Goal: Task Accomplishment & Management: Manage account settings

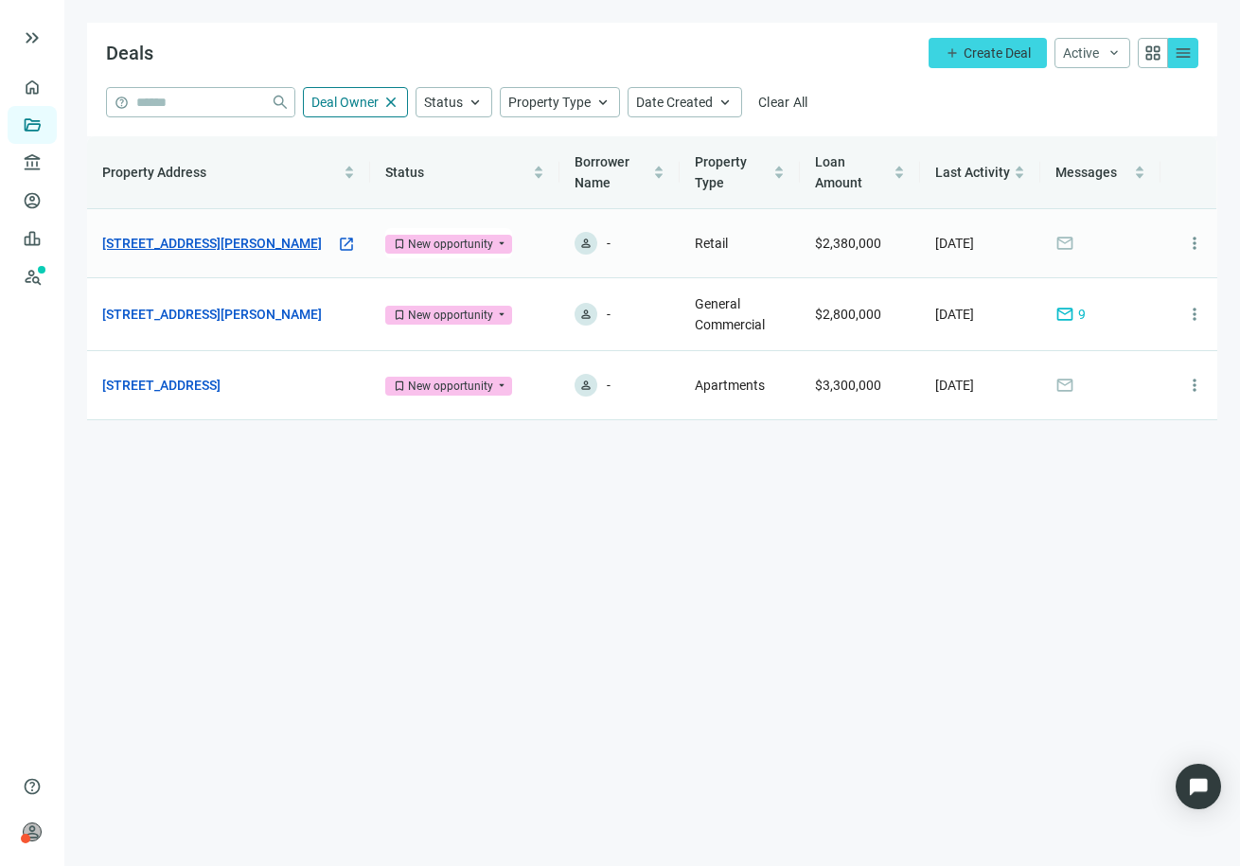
click at [200, 233] on link "[STREET_ADDRESS][PERSON_NAME]" at bounding box center [212, 243] width 220 height 21
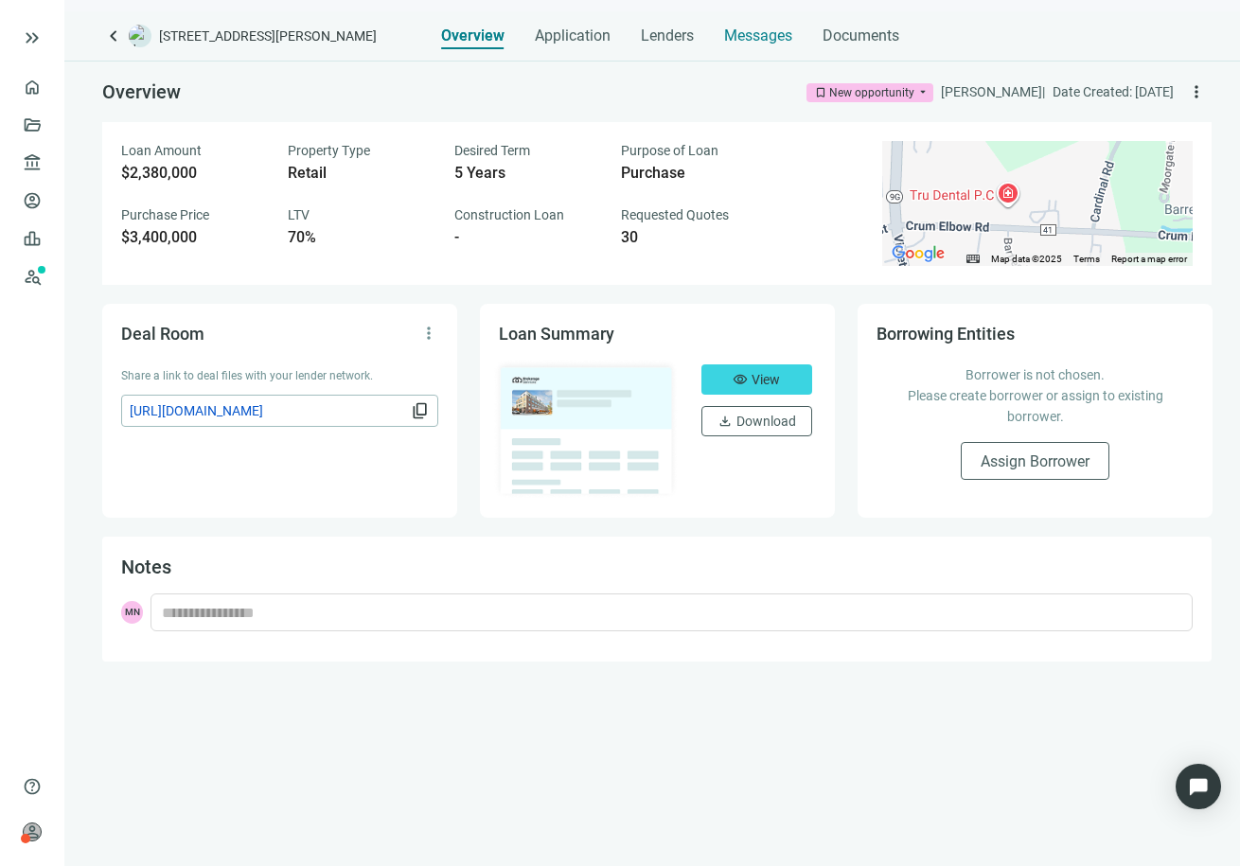
click at [779, 44] on div "Messages" at bounding box center [758, 35] width 68 height 19
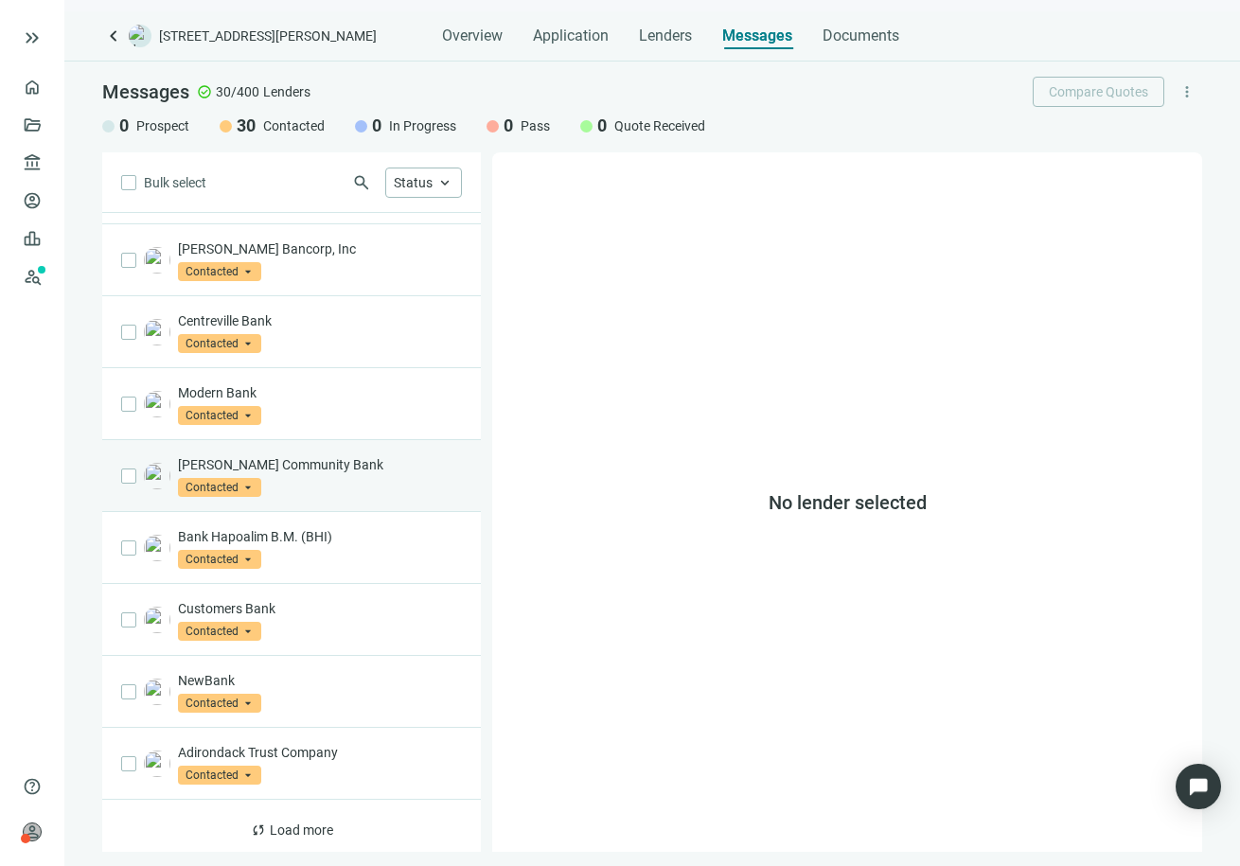
scroll to position [860, 0]
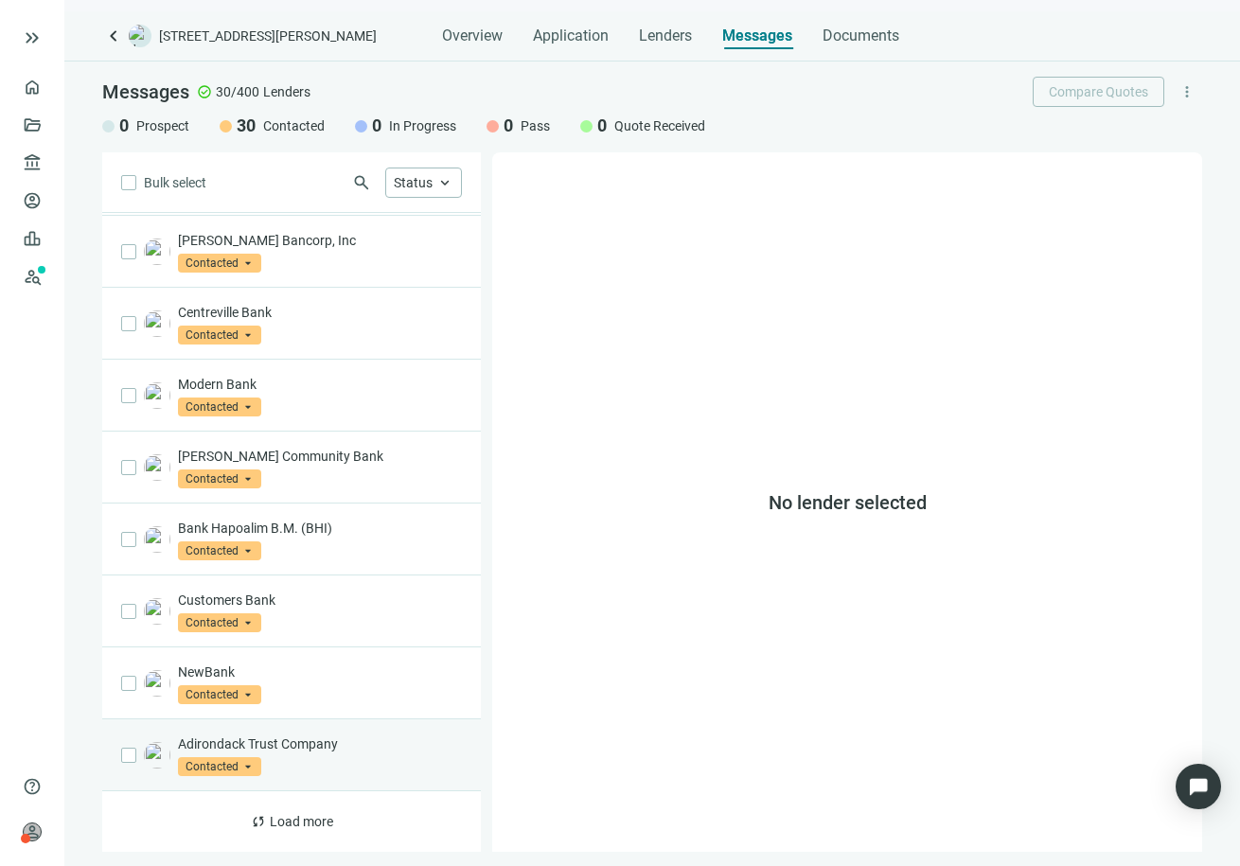
click at [308, 760] on div "Adirondack Trust Company Contacted arrow_drop_down" at bounding box center [320, 755] width 284 height 42
